Goal: Information Seeking & Learning: Learn about a topic

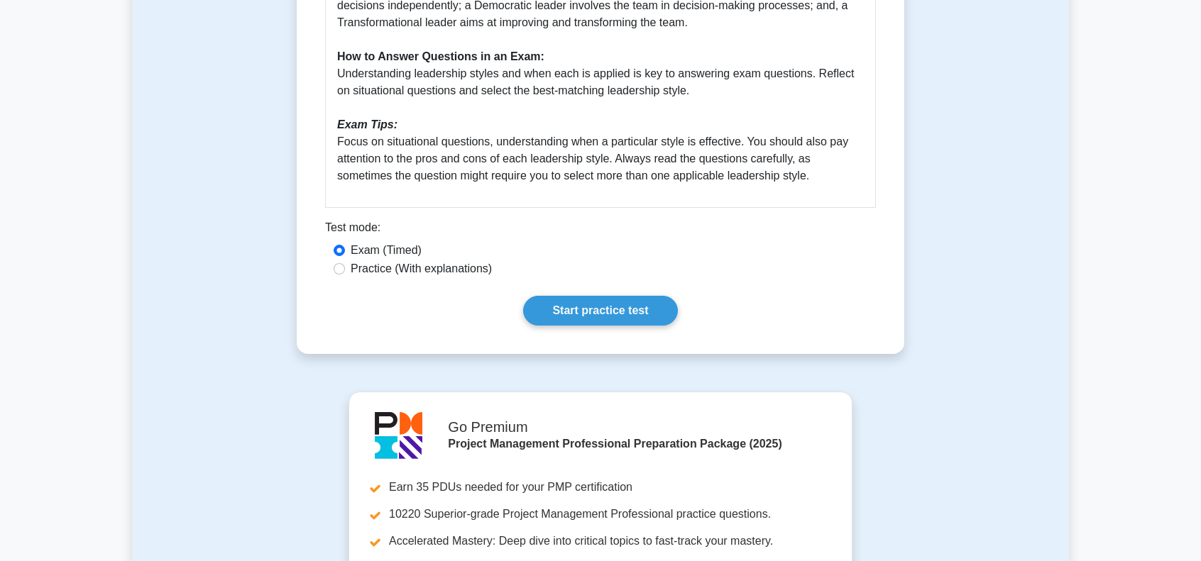
scroll to position [780, 0]
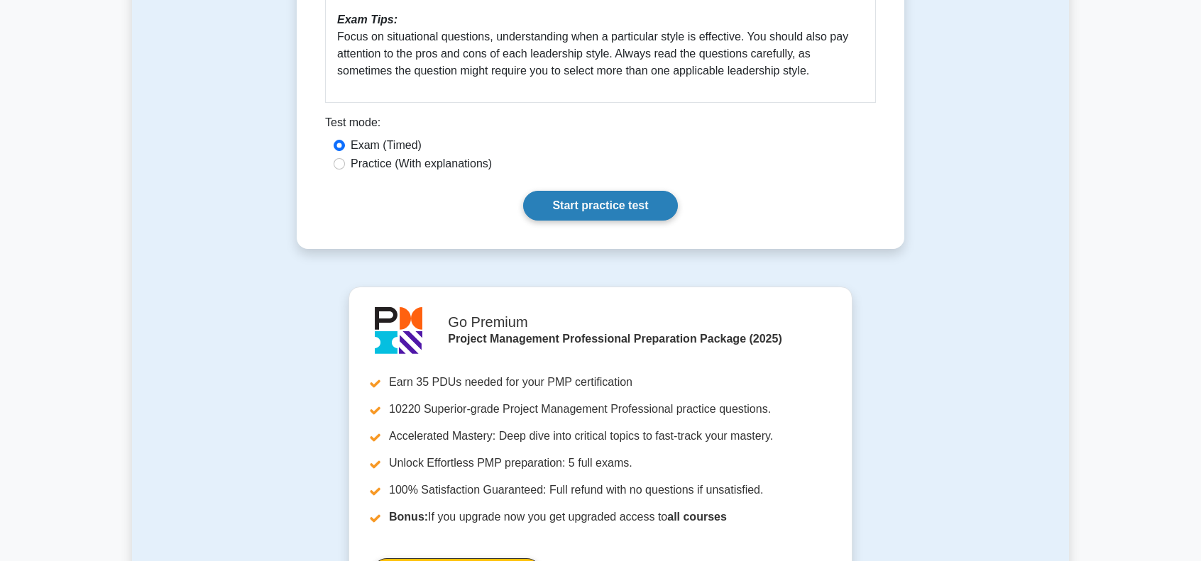
click at [572, 208] on link "Start practice test" at bounding box center [600, 206] width 154 height 30
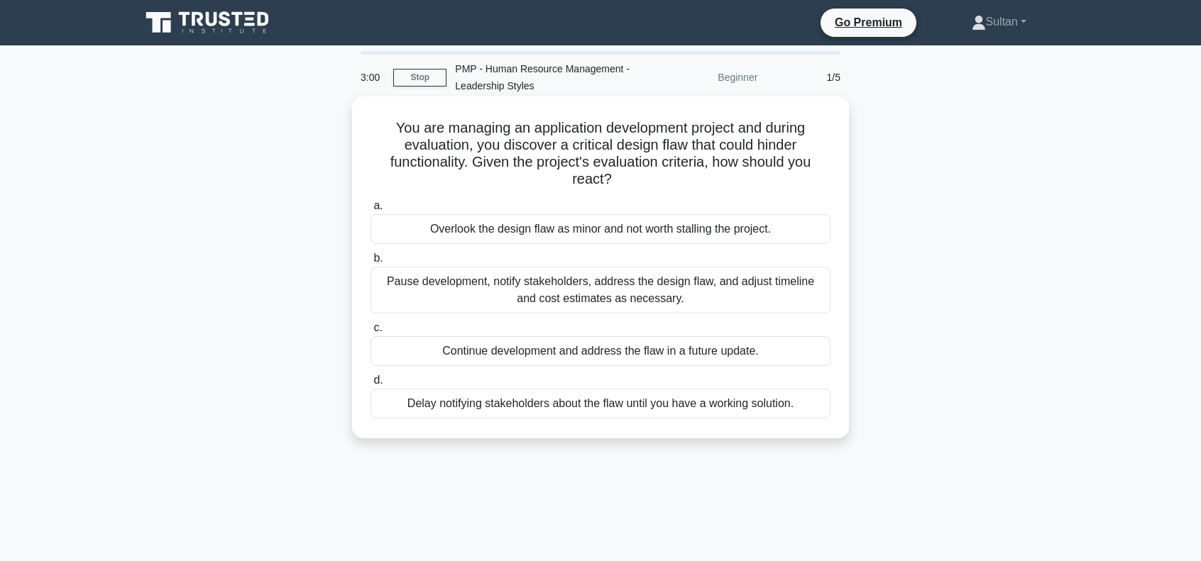
click at [749, 291] on div "Pause development, notify stakeholders, address the design flaw, and adjust tim…" at bounding box center [600, 290] width 460 height 47
click at [370, 263] on input "b. Pause development, notify stakeholders, address the design flaw, and adjust …" at bounding box center [370, 258] width 0 height 9
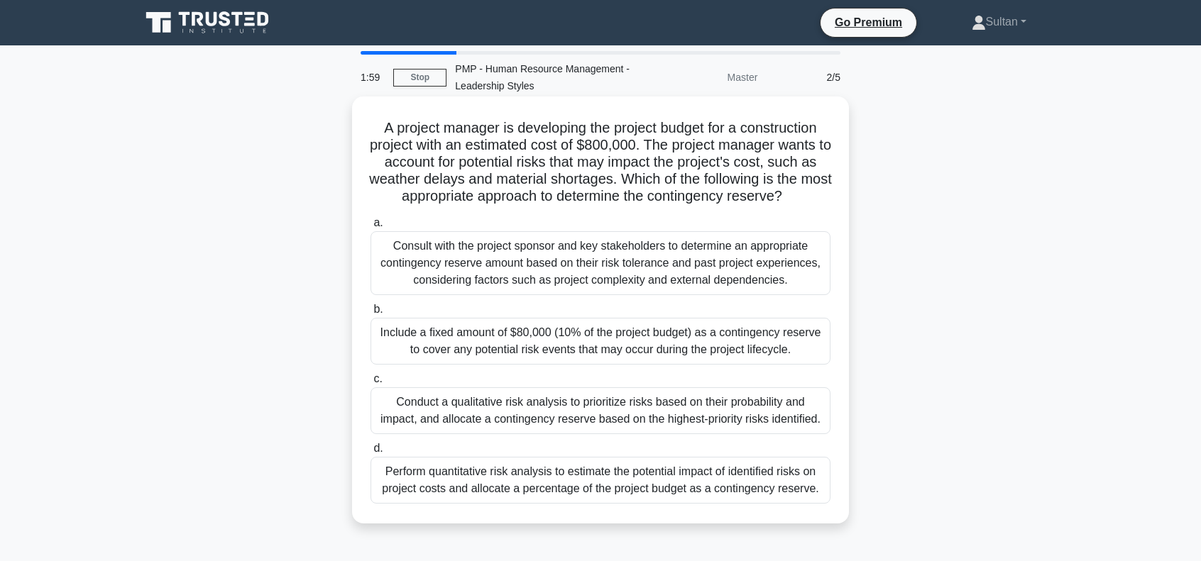
click at [599, 262] on div "Consult with the project sponsor and key stakeholders to determine an appropria…" at bounding box center [600, 263] width 460 height 64
click at [370, 228] on input "a. Consult with the project sponsor and key stakeholders to determine an approp…" at bounding box center [370, 223] width 0 height 9
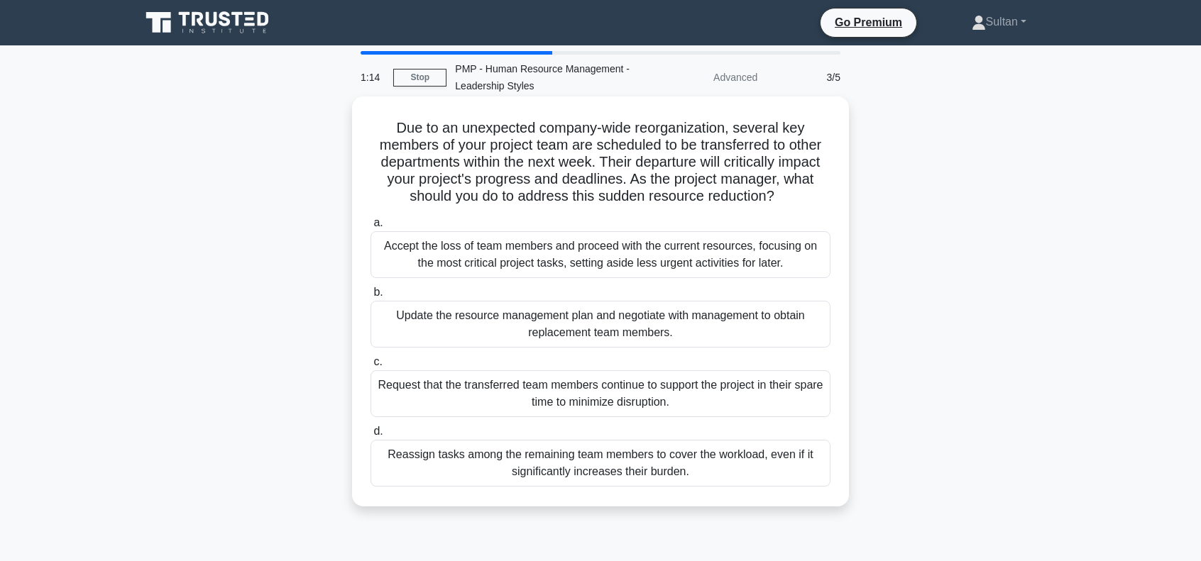
click at [610, 324] on div "Update the resource management plan and negotiate with management to obtain rep…" at bounding box center [600, 324] width 460 height 47
click at [370, 297] on input "b. Update the resource management plan and negotiate with management to obtain …" at bounding box center [370, 292] width 0 height 9
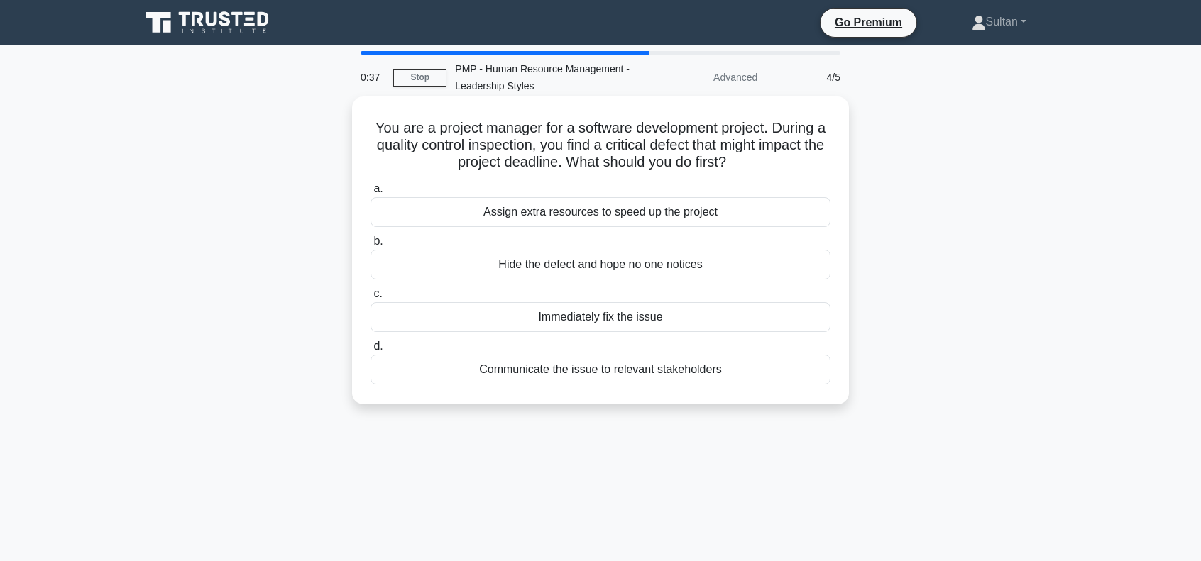
click at [609, 216] on div "Assign extra resources to speed up the project" at bounding box center [600, 212] width 460 height 30
click at [370, 194] on input "a. Assign extra resources to speed up the project" at bounding box center [370, 188] width 0 height 9
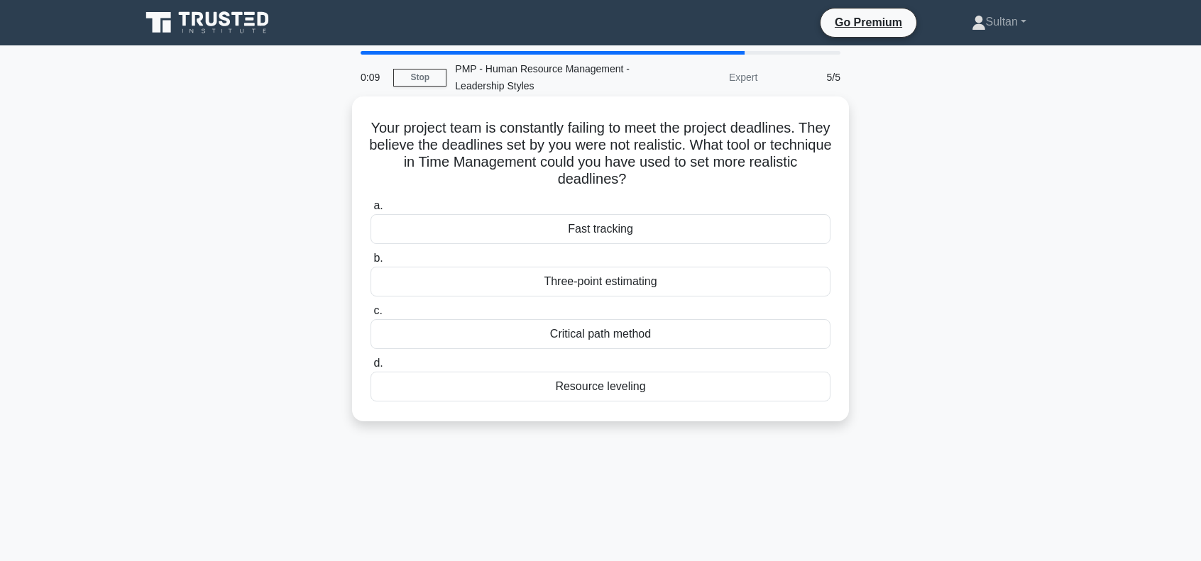
click at [578, 336] on div "Critical path method" at bounding box center [600, 334] width 460 height 30
click at [370, 316] on input "c. Critical path method" at bounding box center [370, 311] width 0 height 9
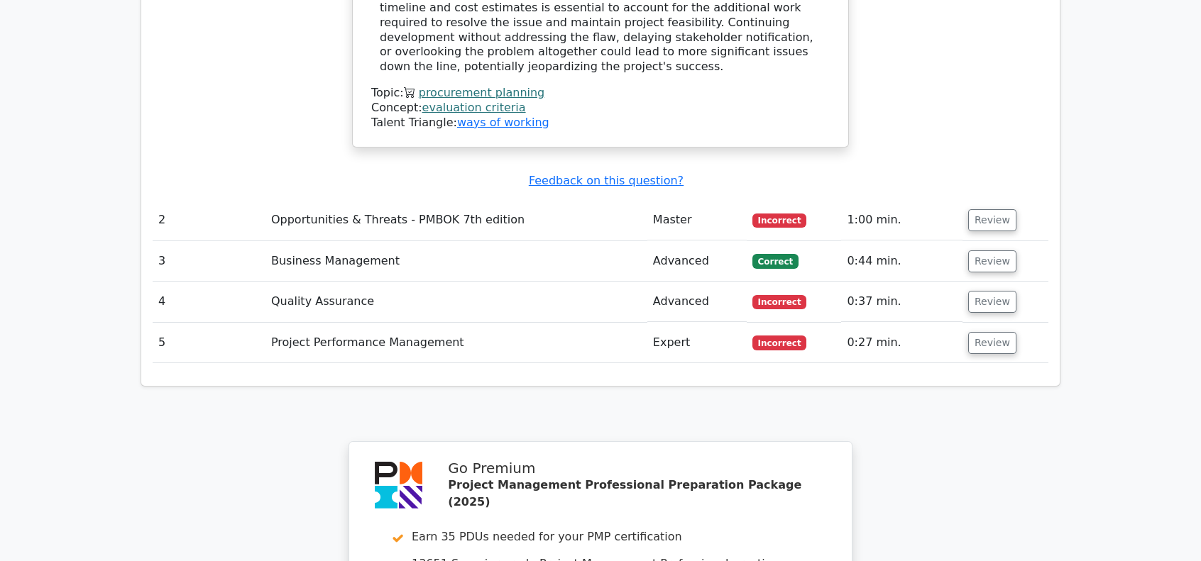
scroll to position [1703, 0]
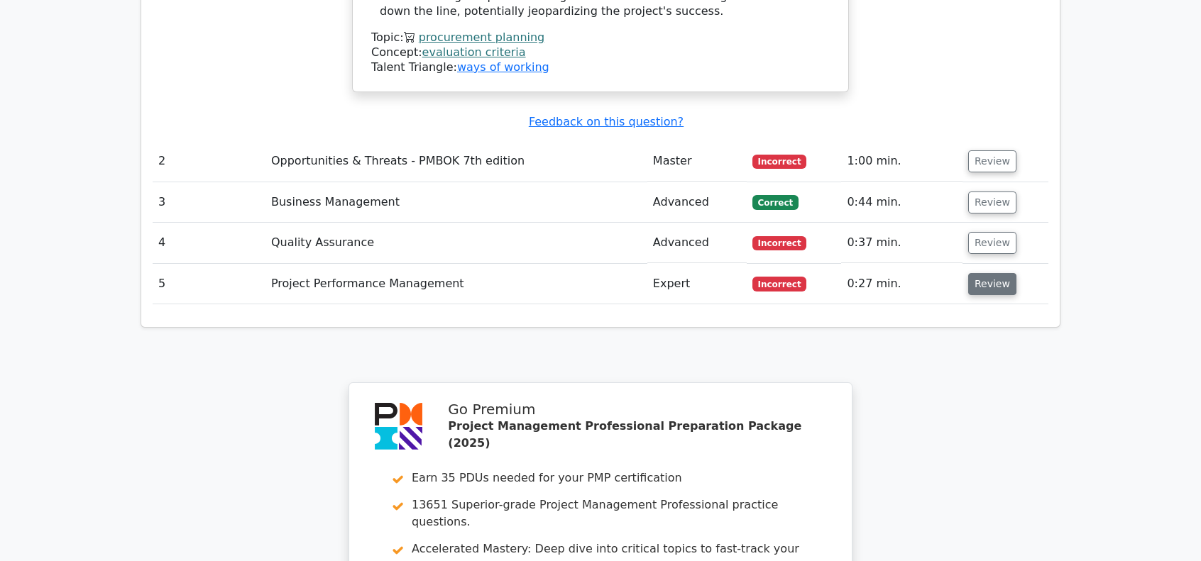
click at [980, 273] on button "Review" at bounding box center [992, 284] width 48 height 22
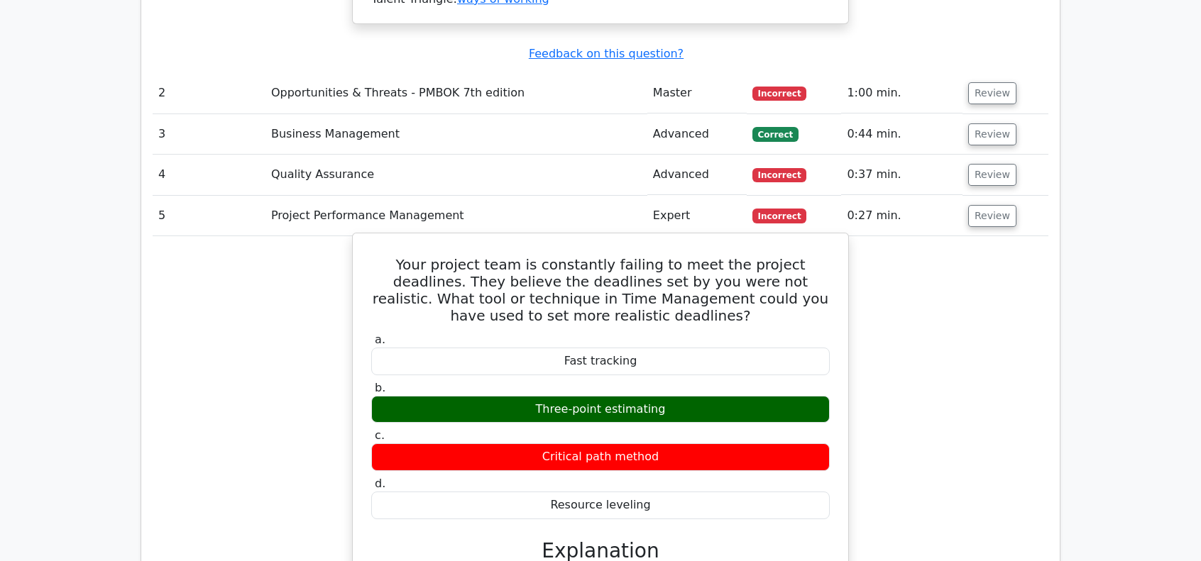
scroll to position [1774, 0]
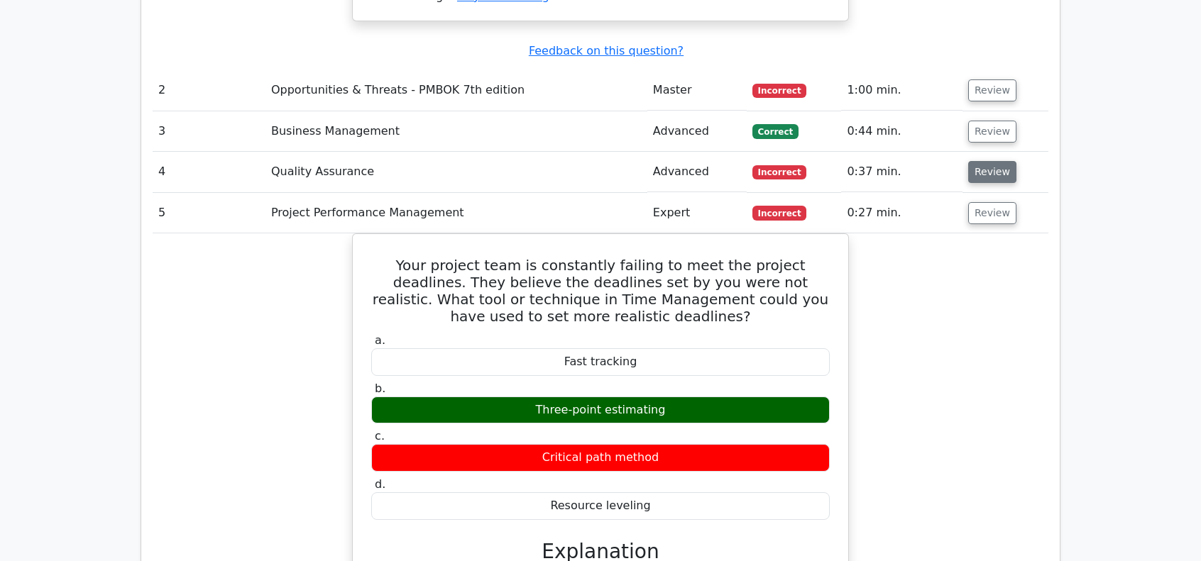
click at [983, 161] on button "Review" at bounding box center [992, 172] width 48 height 22
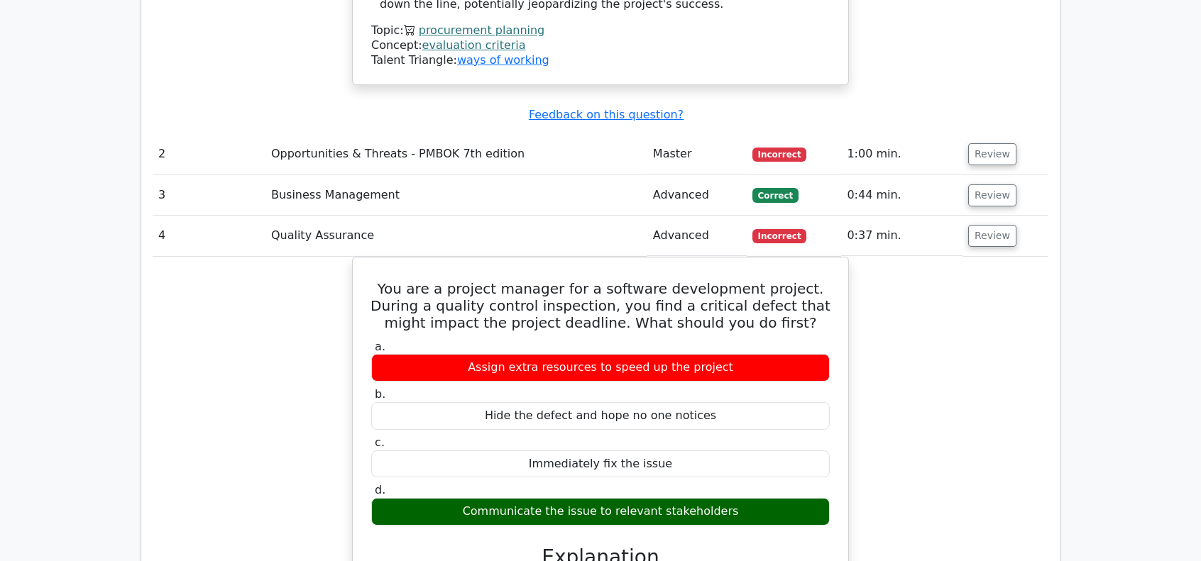
scroll to position [1703, 0]
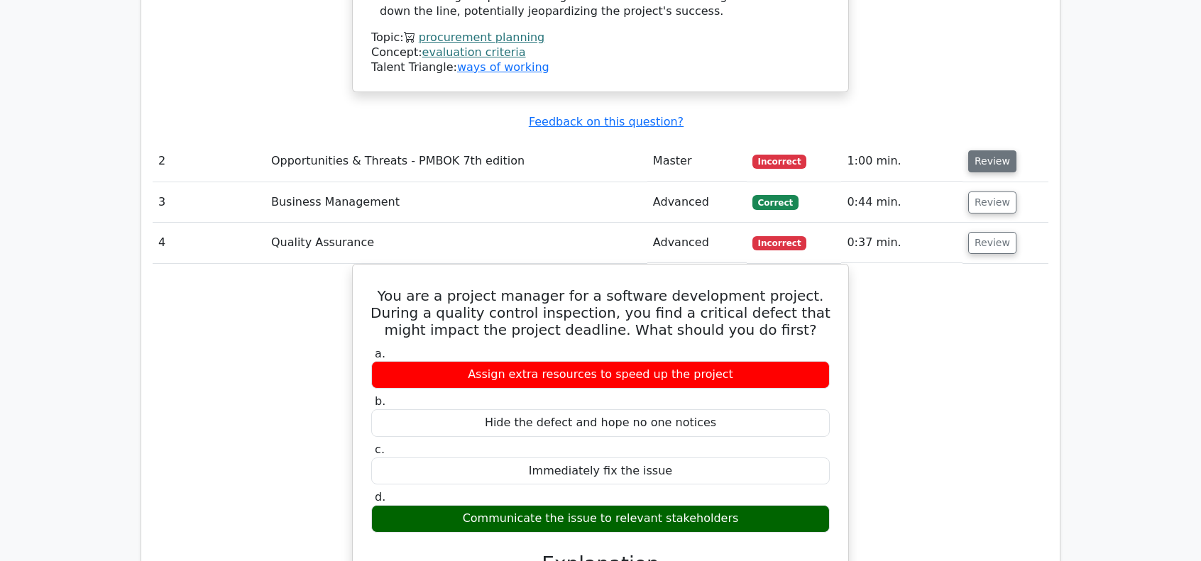
click at [978, 150] on button "Review" at bounding box center [992, 161] width 48 height 22
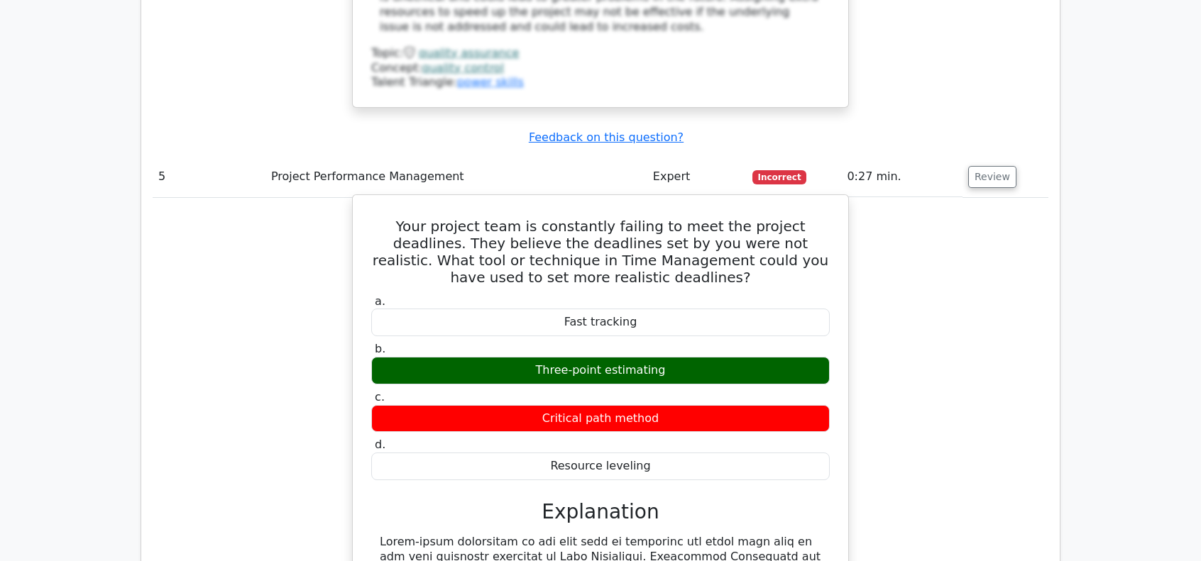
scroll to position [3406, 0]
